Goal: Answer question/provide support

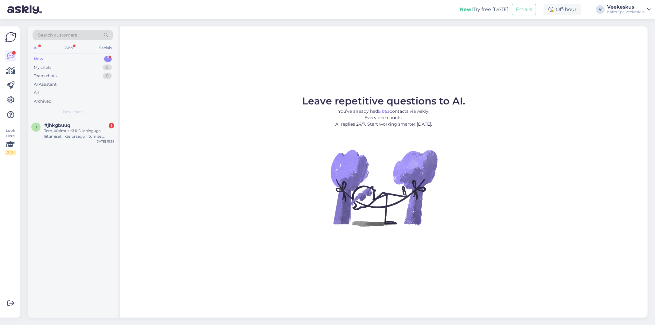
click at [225, 241] on figure "Leave repetitive questions to AI. You’ve already had 5,053 contacts via Askly. …" at bounding box center [383, 169] width 517 height 147
click at [89, 140] on div "j #jhkgbuuq 1 Tere, küsimus KULD lepinguga liitumisel... kas praegu liitumisel …" at bounding box center [73, 132] width 90 height 28
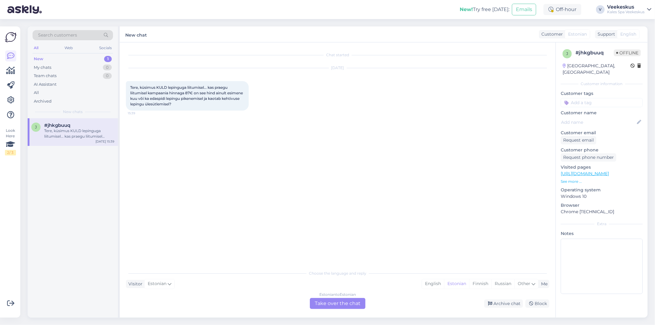
click at [353, 305] on div "Estonian to Estonian Take over the chat" at bounding box center [338, 303] width 56 height 11
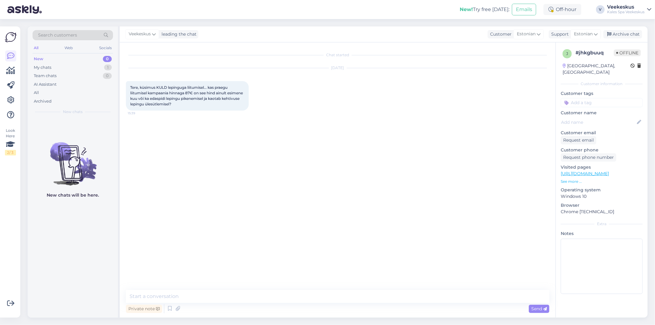
click at [367, 303] on div "Private note Send" at bounding box center [338, 309] width 424 height 12
click at [367, 297] on textarea at bounding box center [338, 296] width 424 height 13
click at [131, 297] on textarea "See hind on kuumaksele kuni lepingu lõppemiseni" at bounding box center [338, 296] width 424 height 13
click at [332, 297] on textarea "Tere hommikust! See hind on kuumaksele kuni lepingu lõppemiseni" at bounding box center [338, 296] width 424 height 13
drag, startPoint x: 150, startPoint y: 159, endPoint x: 151, endPoint y: 167, distance: 8.2
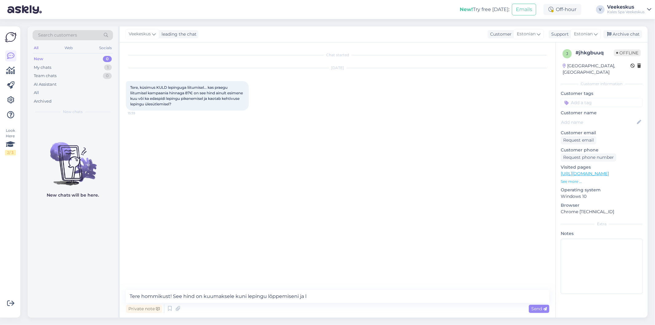
click at [150, 159] on div "Chat started Sep 8 2025 Tere, küsimus KULD lepinguga liitumisel... kas praegu l…" at bounding box center [340, 167] width 429 height 236
click at [320, 303] on textarea "Tere hommikust! See hind on kuumaksele kuni lepingu lõppemiseni ja l" at bounding box center [338, 296] width 424 height 13
type textarea "Tere hommikust! See hind on kuumaksele kuni lepingu lõppemiseni, mis on siis aa…"
click at [540, 309] on span "Send" at bounding box center [540, 309] width 16 height 6
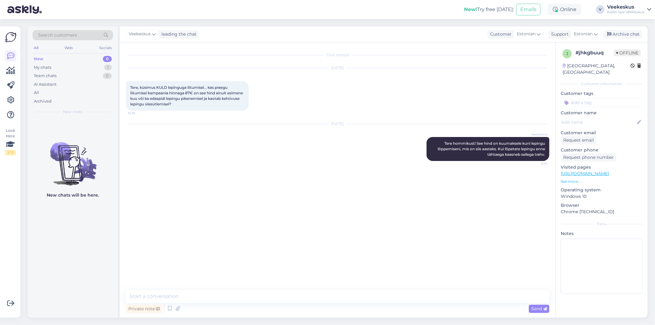
click at [442, 243] on div "Chat started Sep 8 2025 Tere, küsimus KULD lepinguga liitumisel... kas praegu l…" at bounding box center [340, 167] width 429 height 236
click at [632, 35] on div "Archive chat" at bounding box center [623, 34] width 39 height 8
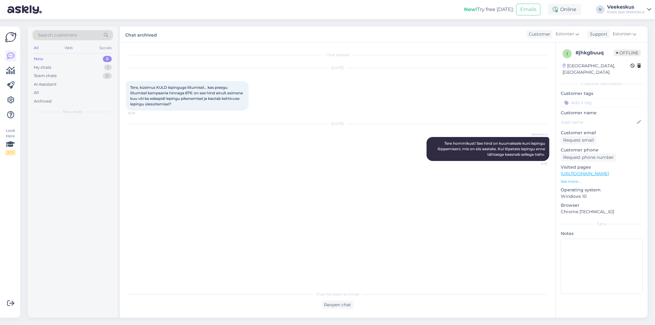
click at [376, 127] on div "Sep 9 2025 Veekeskus Tere hommikust! See hind on kuumaksele kuni lepingu lõppem…" at bounding box center [338, 142] width 424 height 50
